Goal: Task Accomplishment & Management: Use online tool/utility

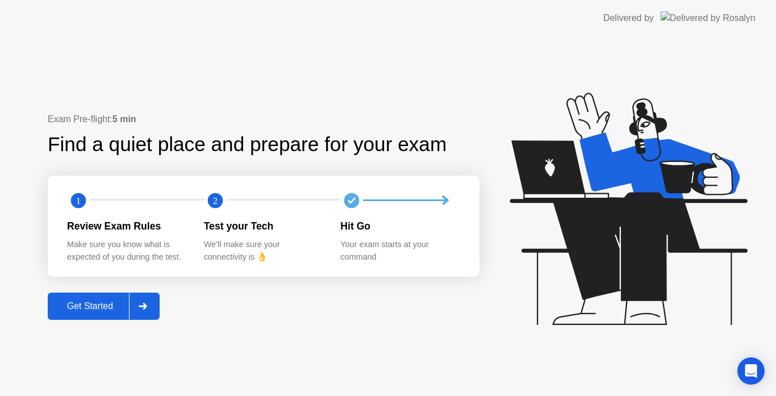
click at [88, 306] on div "Get Started" at bounding box center [90, 306] width 78 height 10
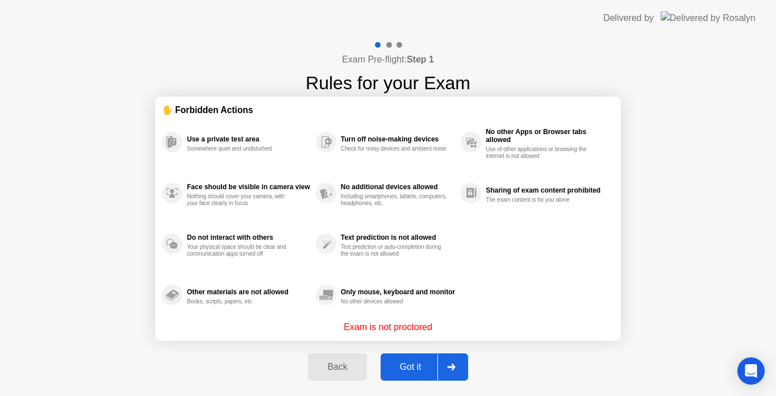
click at [397, 360] on button "Got it" at bounding box center [425, 367] width 88 height 27
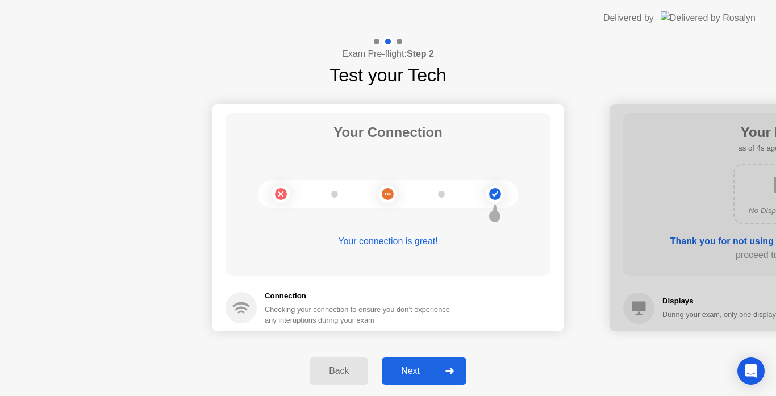
click at [401, 371] on div "Next" at bounding box center [410, 371] width 51 height 10
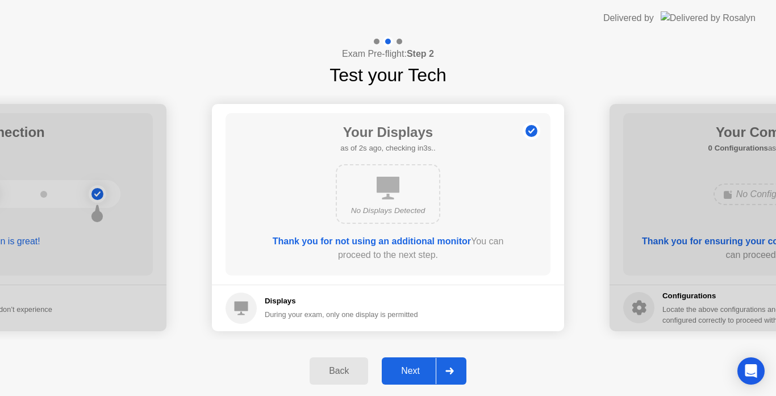
click at [401, 371] on div "Next" at bounding box center [410, 371] width 51 height 10
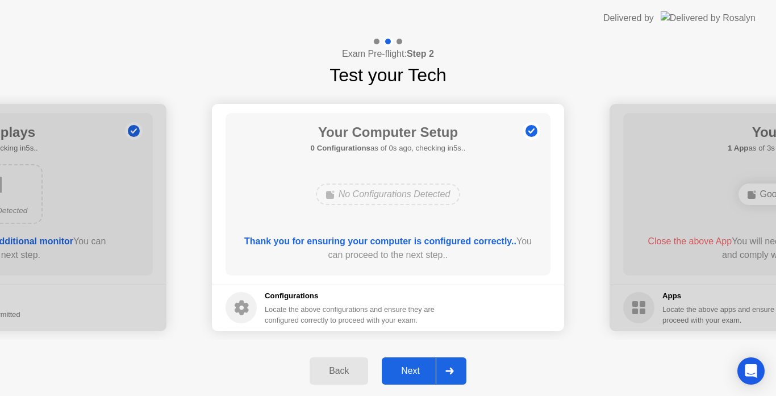
click at [401, 371] on div "Next" at bounding box center [410, 371] width 51 height 10
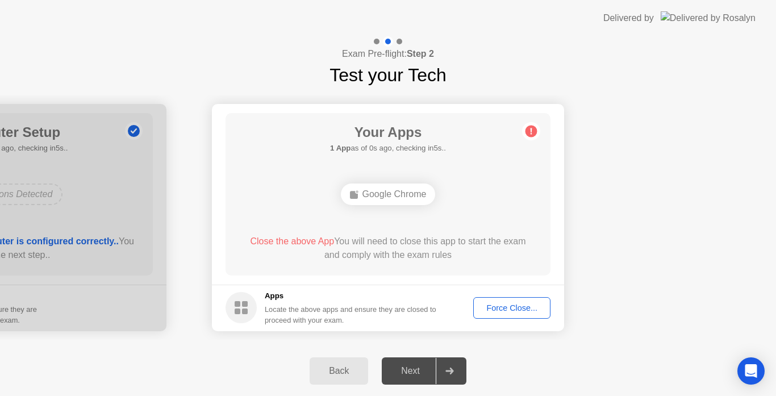
click at [502, 303] on div "Force Close..." at bounding box center [511, 307] width 69 height 9
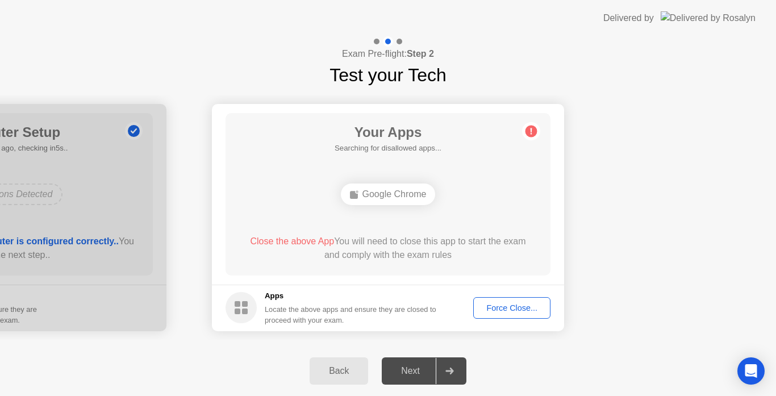
click at [529, 310] on div "Force Close..." at bounding box center [511, 307] width 69 height 9
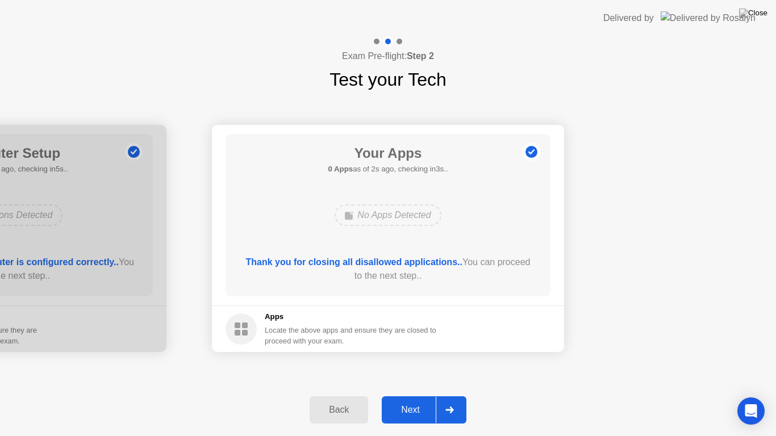
click at [411, 396] on div "Next" at bounding box center [410, 410] width 51 height 10
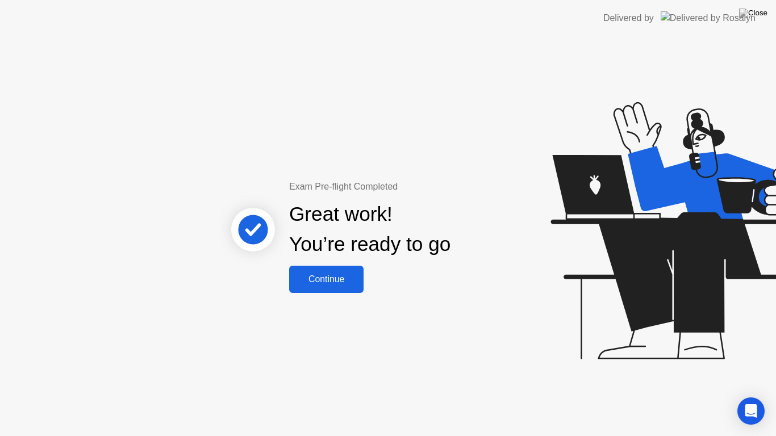
click at [343, 277] on div "Continue" at bounding box center [327, 280] width 68 height 10
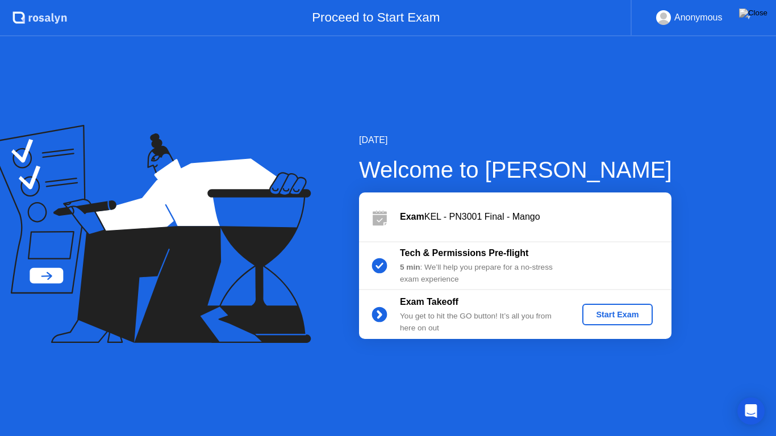
click at [630, 310] on div "Start Exam" at bounding box center [617, 314] width 61 height 9
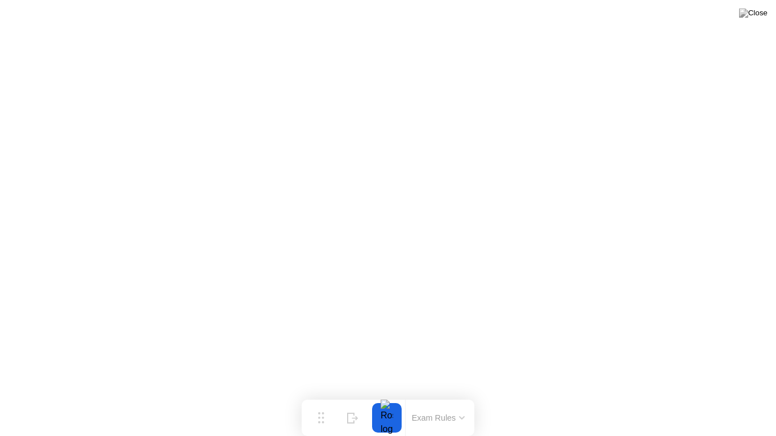
click at [753, 20] on button at bounding box center [754, 13] width 34 height 15
click at [752, 20] on button at bounding box center [754, 13] width 34 height 15
click at [753, 20] on button at bounding box center [754, 13] width 34 height 15
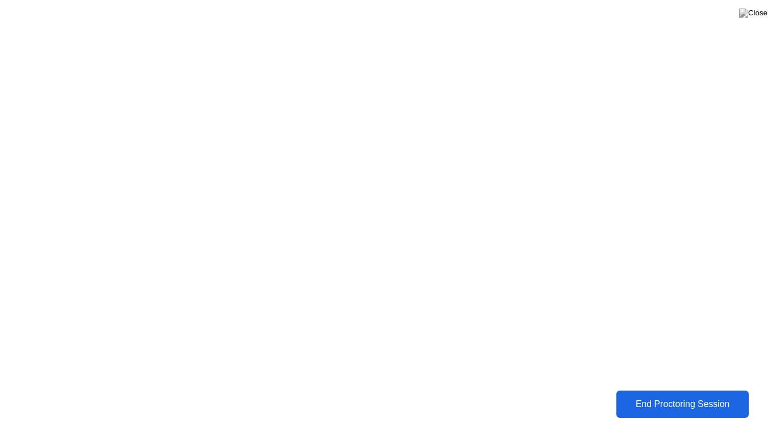
click at [685, 396] on div "End Proctoring Session" at bounding box center [683, 405] width 126 height 10
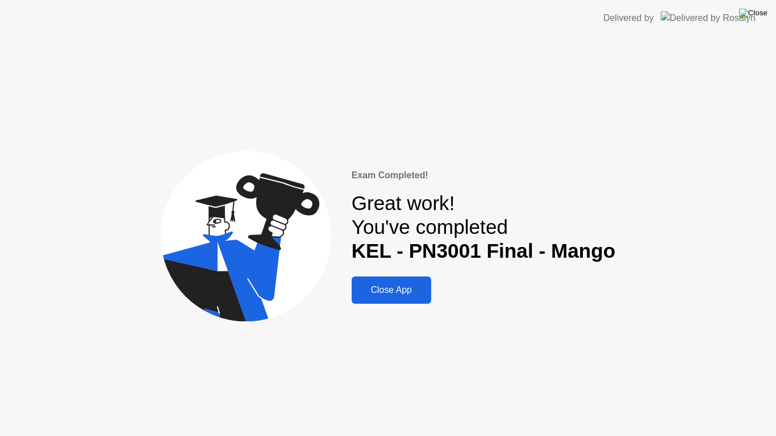
click at [760, 15] on img at bounding box center [753, 13] width 28 height 9
